Goal: Task Accomplishment & Management: Complete application form

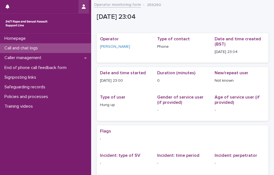
click at [83, 6] on icon "button" at bounding box center [84, 6] width 4 height 4
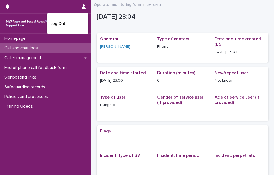
click at [52, 48] on div at bounding box center [137, 87] width 274 height 175
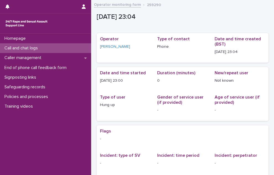
click at [37, 46] on p "Call and chat logs" at bounding box center [22, 48] width 40 height 5
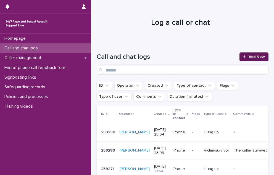
click at [258, 58] on span "Add New" at bounding box center [257, 57] width 16 height 4
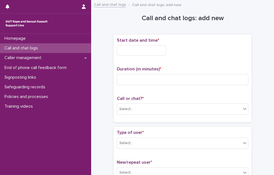
click at [144, 55] on input "text" at bounding box center [141, 50] width 49 height 10
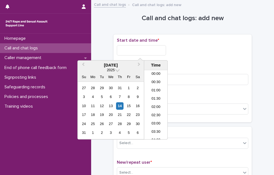
scroll to position [329, 0]
click at [159, 126] on li "23:00" at bounding box center [156, 127] width 24 height 8
click at [163, 53] on input "**********" at bounding box center [141, 50] width 49 height 10
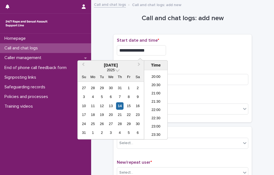
type input "**********"
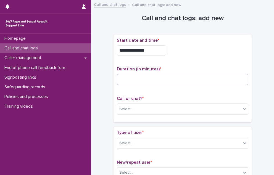
drag, startPoint x: 180, startPoint y: 86, endPoint x: 179, endPoint y: 83, distance: 2.9
click at [179, 84] on div "Duration (in minutes) *" at bounding box center [183, 78] width 132 height 23
click at [179, 83] on input at bounding box center [183, 79] width 132 height 11
type input "*"
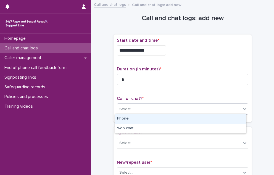
click at [157, 108] on div "Select..." at bounding box center [179, 109] width 124 height 9
drag, startPoint x: 154, startPoint y: 117, endPoint x: 148, endPoint y: 128, distance: 12.0
click at [153, 118] on div "Phone" at bounding box center [180, 119] width 131 height 10
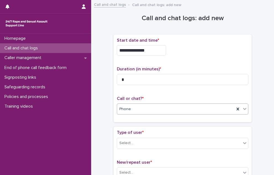
drag, startPoint x: 143, startPoint y: 142, endPoint x: 143, endPoint y: 149, distance: 7.5
click at [143, 142] on div "Select..." at bounding box center [179, 143] width 124 height 9
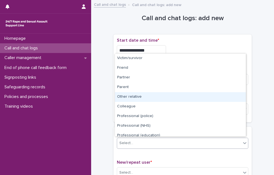
scroll to position [62, 0]
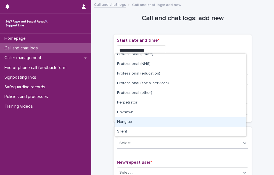
click at [136, 122] on div "Hung up" at bounding box center [180, 123] width 131 height 10
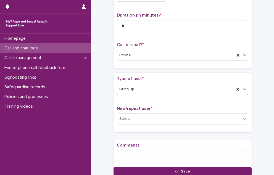
scroll to position [56, 0]
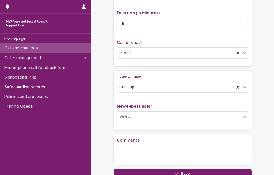
click at [133, 123] on div "New/repeat user * Select..." at bounding box center [183, 115] width 132 height 23
click at [132, 119] on div "Select..." at bounding box center [179, 116] width 124 height 9
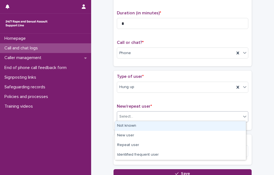
click at [129, 128] on div "Not known" at bounding box center [180, 126] width 131 height 10
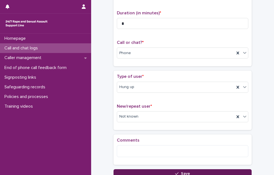
click at [152, 170] on button "Save" at bounding box center [183, 174] width 138 height 9
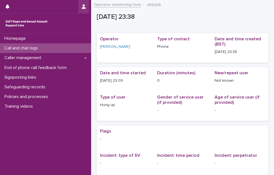
click at [84, 8] on icon "button" at bounding box center [84, 6] width 4 height 4
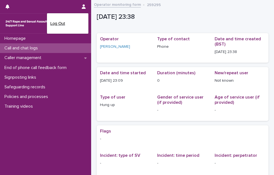
click at [65, 25] on p "Log Out" at bounding box center [67, 23] width 35 height 9
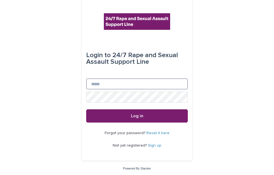
type input "**********"
